Goal: Navigation & Orientation: Go to known website

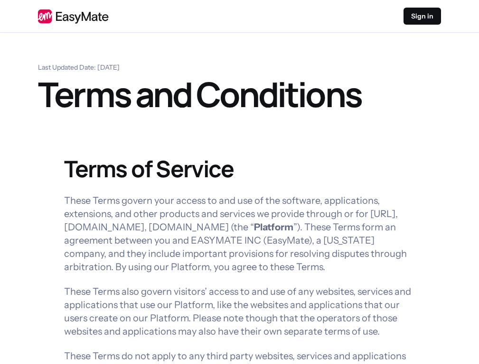
scroll to position [10194, 0]
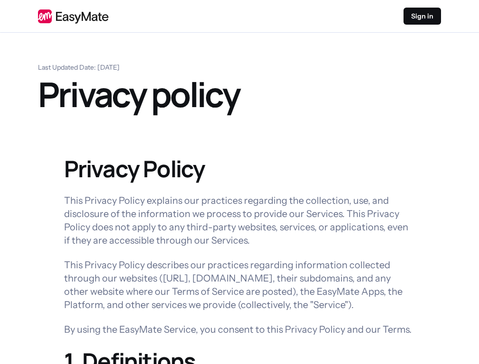
click at [38, 16] on div "Sign in" at bounding box center [239, 16] width 403 height 17
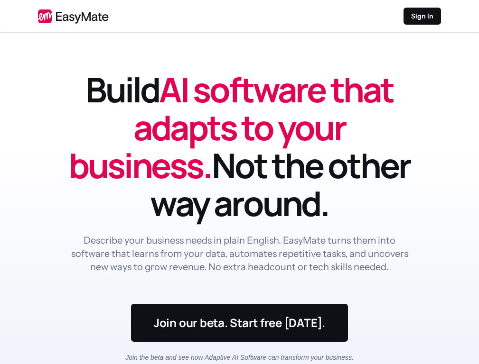
click at [422, 16] on p "Sign in" at bounding box center [422, 15] width 22 height 9
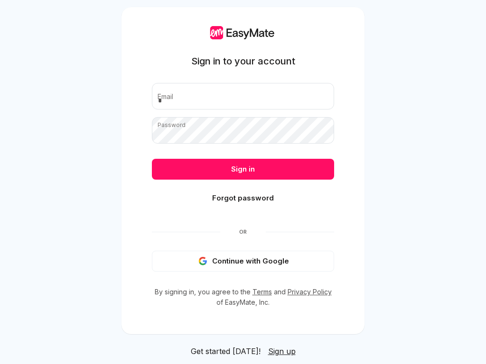
click at [274, 352] on span "Sign up" at bounding box center [282, 351] width 28 height 9
